Goal: Task Accomplishment & Management: Use online tool/utility

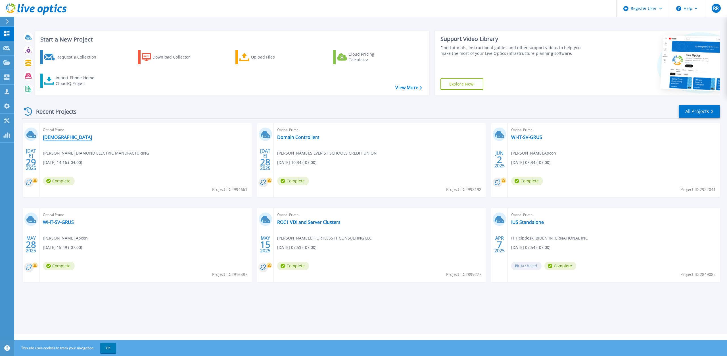
click at [50, 138] on link "[DEMOGRAPHIC_DATA]" at bounding box center [67, 137] width 49 height 6
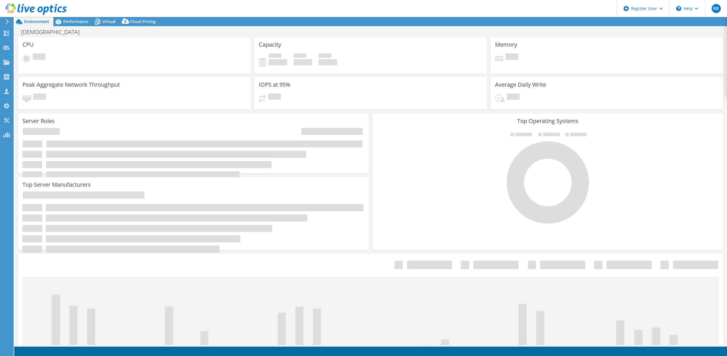
select select "USD"
select select "USEast"
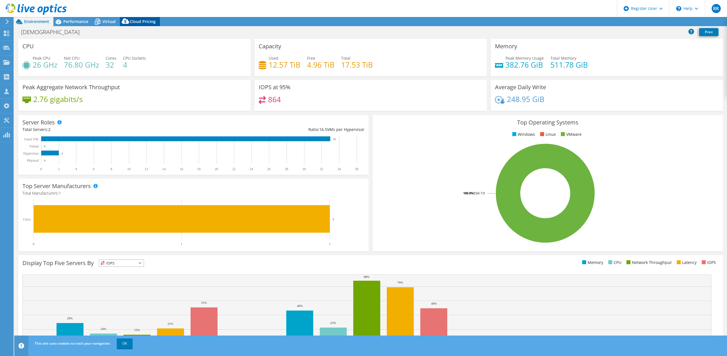
click at [138, 23] on span "Cloud Pricing" at bounding box center [143, 21] width 26 height 5
